Goal: Check status

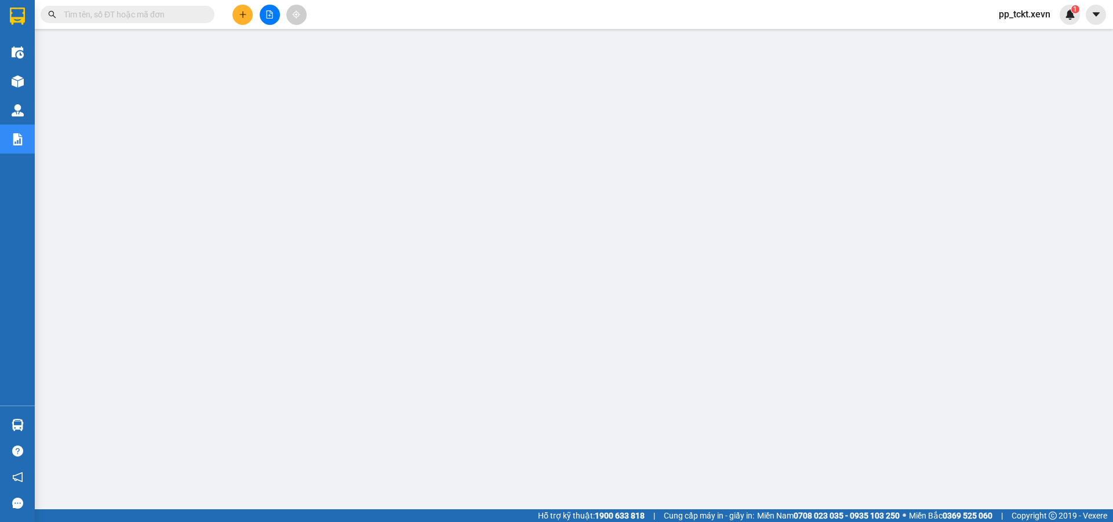
click at [143, 8] on input "text" at bounding box center [132, 14] width 137 height 13
paste input "VPT3008250003"
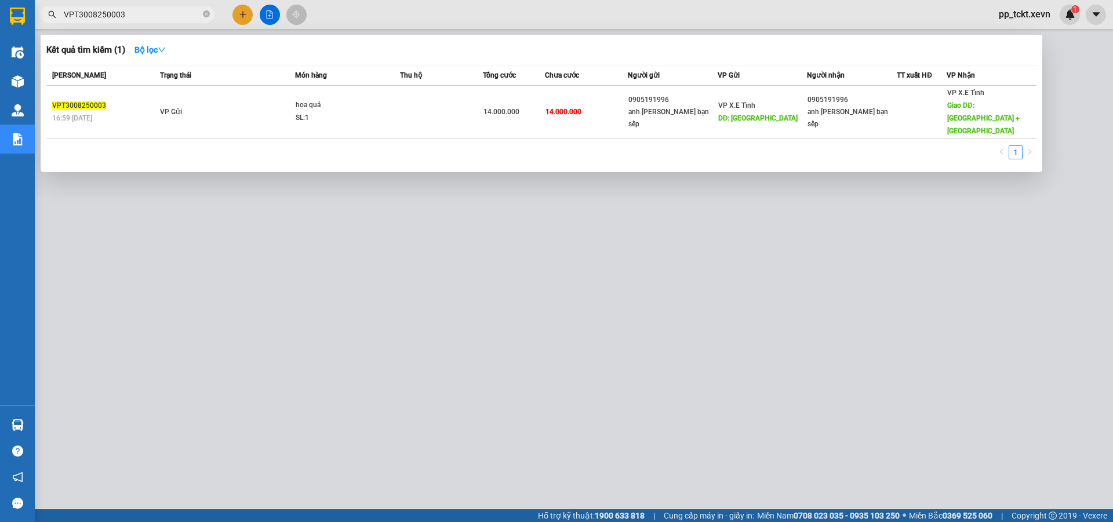
type input "VPT3008250003"
click at [205, 11] on icon "close-circle" at bounding box center [206, 13] width 7 height 7
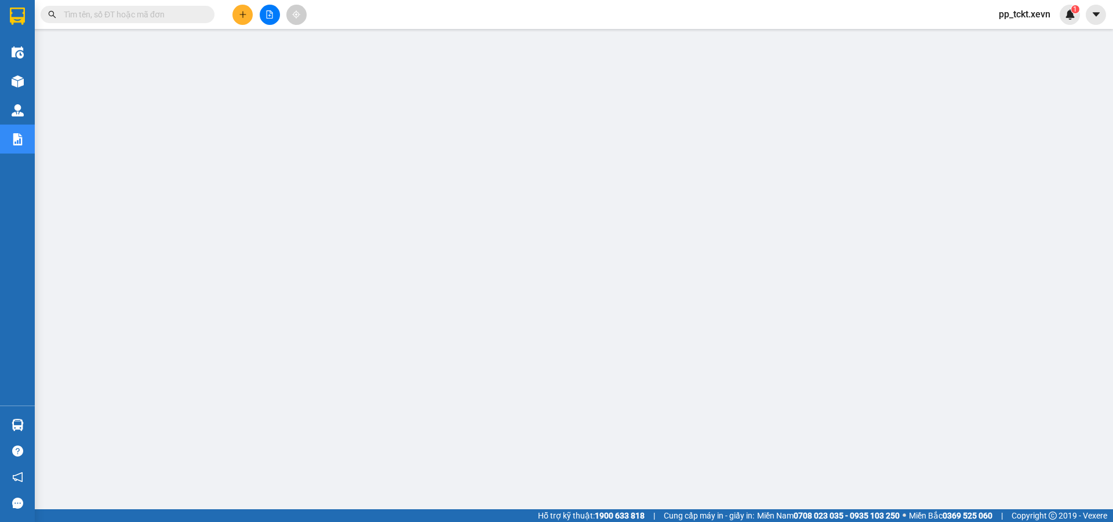
click at [161, 16] on input "text" at bounding box center [132, 14] width 137 height 13
paste input "VPT2708250002"
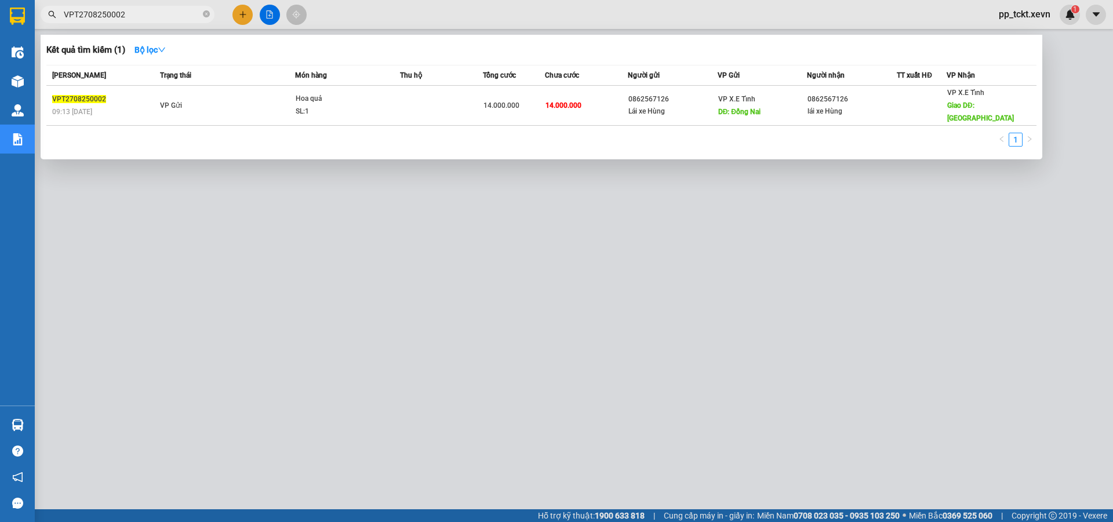
type input "VPT2708250002"
click at [1078, 108] on div at bounding box center [556, 261] width 1113 height 522
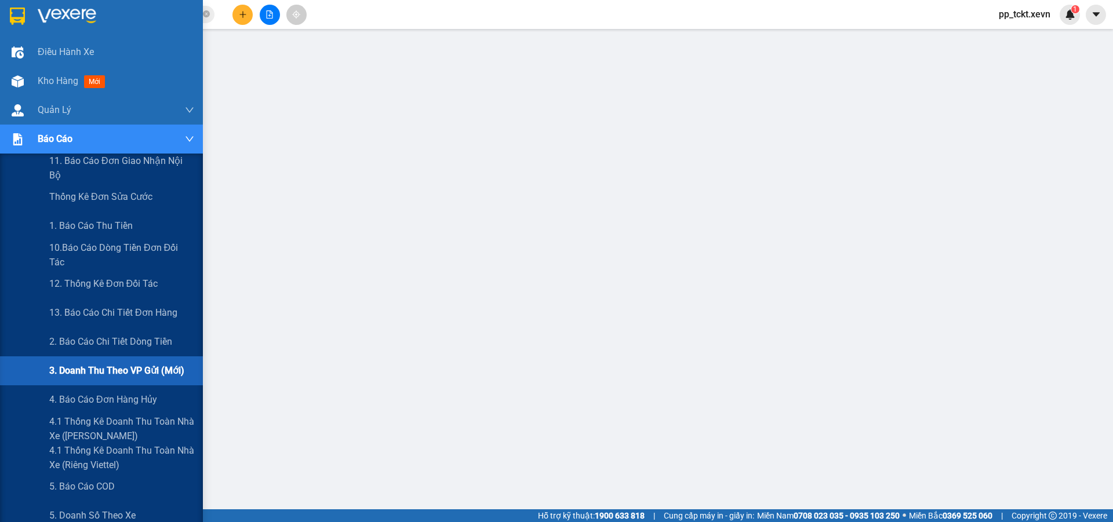
click at [77, 370] on span "3. Doanh Thu theo VP Gửi (mới)" at bounding box center [116, 370] width 135 height 14
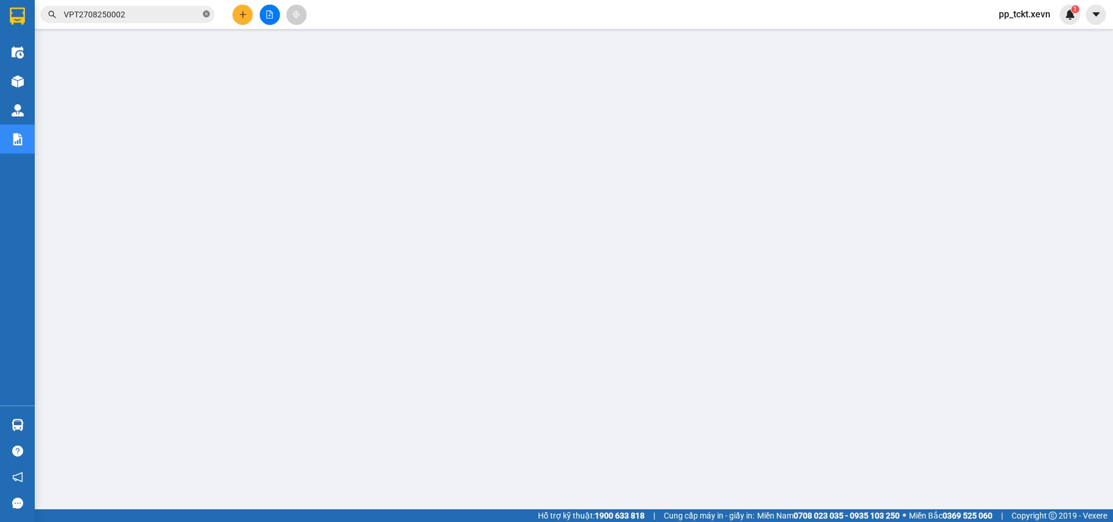
click at [205, 13] on icon "close-circle" at bounding box center [206, 13] width 7 height 7
click at [151, 16] on input "text" at bounding box center [132, 14] width 137 height 13
paste input "VPT1209250002"
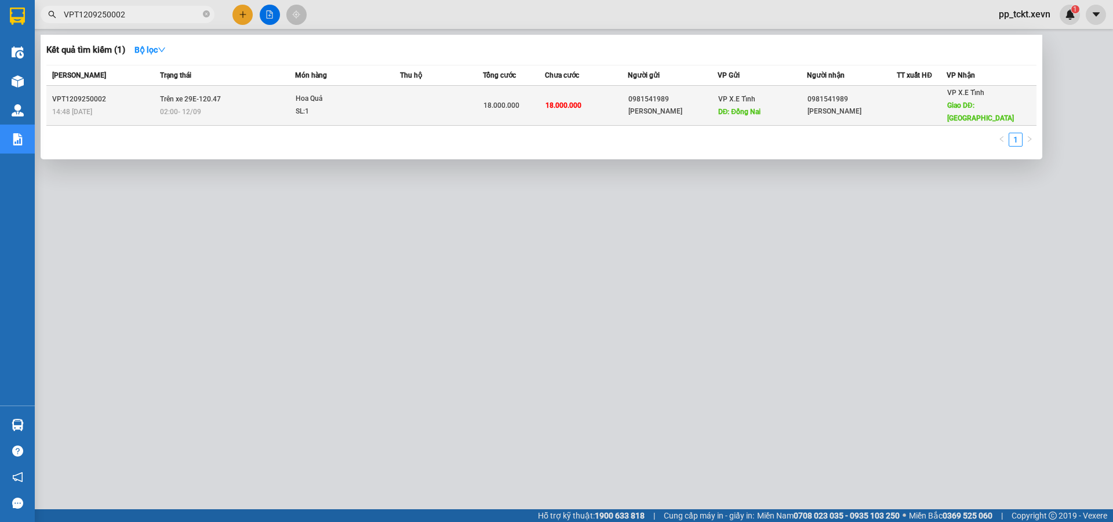
type input "VPT1209250002"
click at [91, 93] on div "VPT1209250002" at bounding box center [104, 99] width 104 height 12
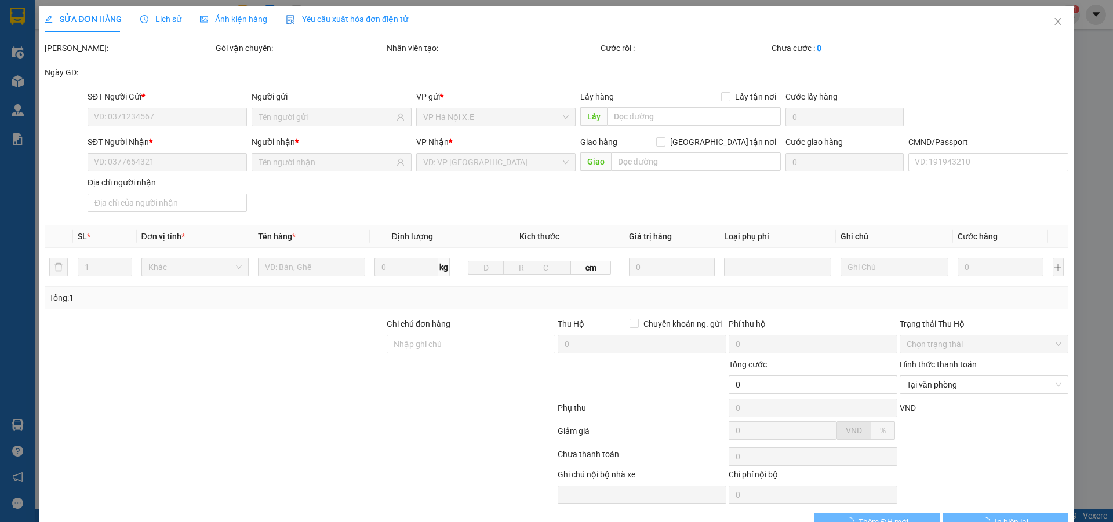
type input "0981541989"
type input "[PERSON_NAME]"
type input "Đồng Nai"
type input "0981541989"
type input "[PERSON_NAME]"
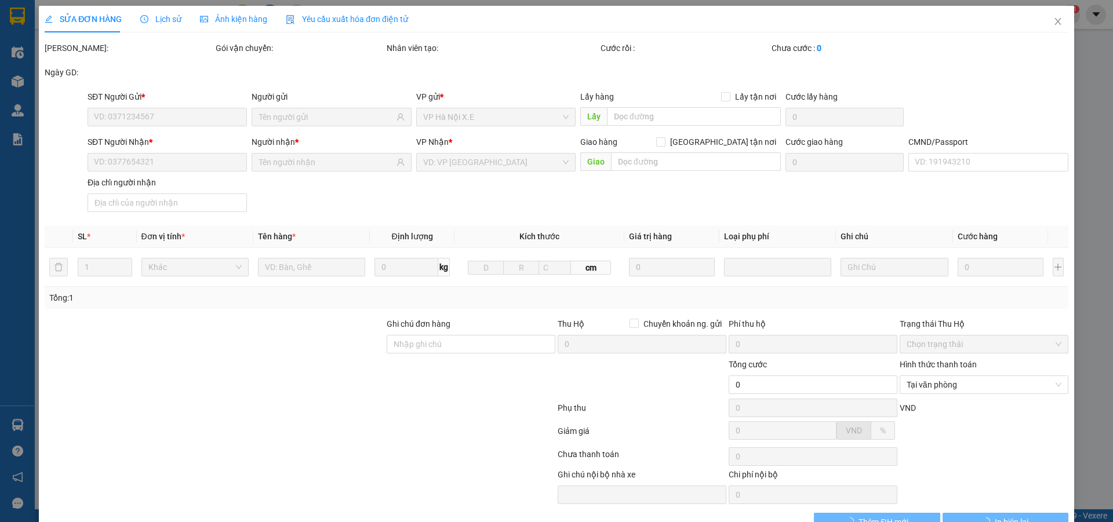
type input "[GEOGRAPHIC_DATA]"
type input "18.000.000"
